Goal: Information Seeking & Learning: Find specific fact

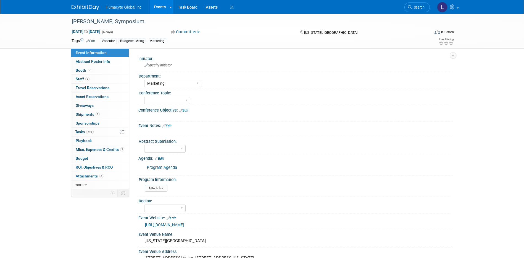
select select "Marketing"
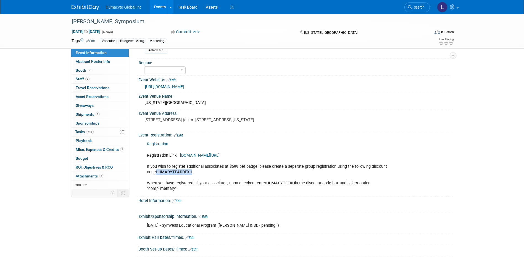
drag, startPoint x: 192, startPoint y: 174, endPoint x: 157, endPoint y: 170, distance: 35.6
click at [157, 170] on b "HUMACYTEADDEXH." at bounding box center [175, 171] width 38 height 5
copy b "HUMACYTEADDEXH"
click at [220, 155] on link "[DOMAIN_NAME][URL]" at bounding box center [200, 155] width 40 height 5
click at [198, 172] on div "Registration Registration Link – [DOMAIN_NAME][URL] If you wish to register add…" at bounding box center [267, 166] width 249 height 56
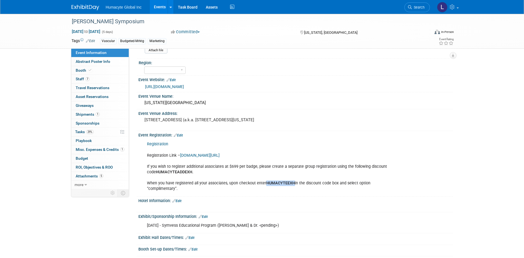
drag, startPoint x: 293, startPoint y: 184, endPoint x: 265, endPoint y: 182, distance: 28.5
click at [266, 182] on b "HUMACYTEEXH" at bounding box center [280, 182] width 29 height 5
copy b "HUMACYTEEXH"
click at [299, 196] on div "Hotel Information: Edit" at bounding box center [295, 199] width 314 height 7
drag, startPoint x: 192, startPoint y: 172, endPoint x: 157, endPoint y: 170, distance: 35.1
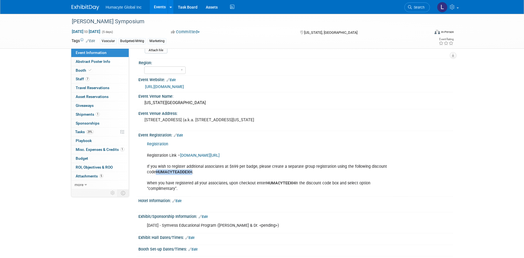
click at [157, 170] on b "HUMACYTEADDEXH." at bounding box center [175, 171] width 38 height 5
copy b "HUMACYTEADDEXH"
click at [227, 174] on div "Registration Registration Link – [DOMAIN_NAME][URL] If you wish to register add…" at bounding box center [267, 166] width 249 height 56
drag, startPoint x: 193, startPoint y: 172, endPoint x: 156, endPoint y: 173, distance: 36.2
click at [156, 173] on b "HUMACYTEADDEXH." at bounding box center [175, 171] width 38 height 5
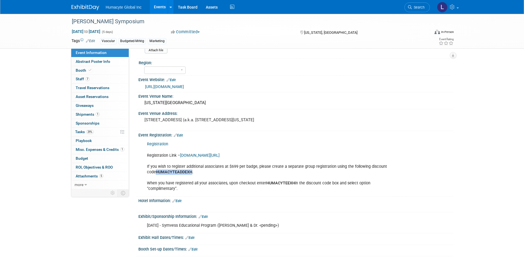
copy b "HUMACYTEADDEXH"
